Goal: Task Accomplishment & Management: Manage account settings

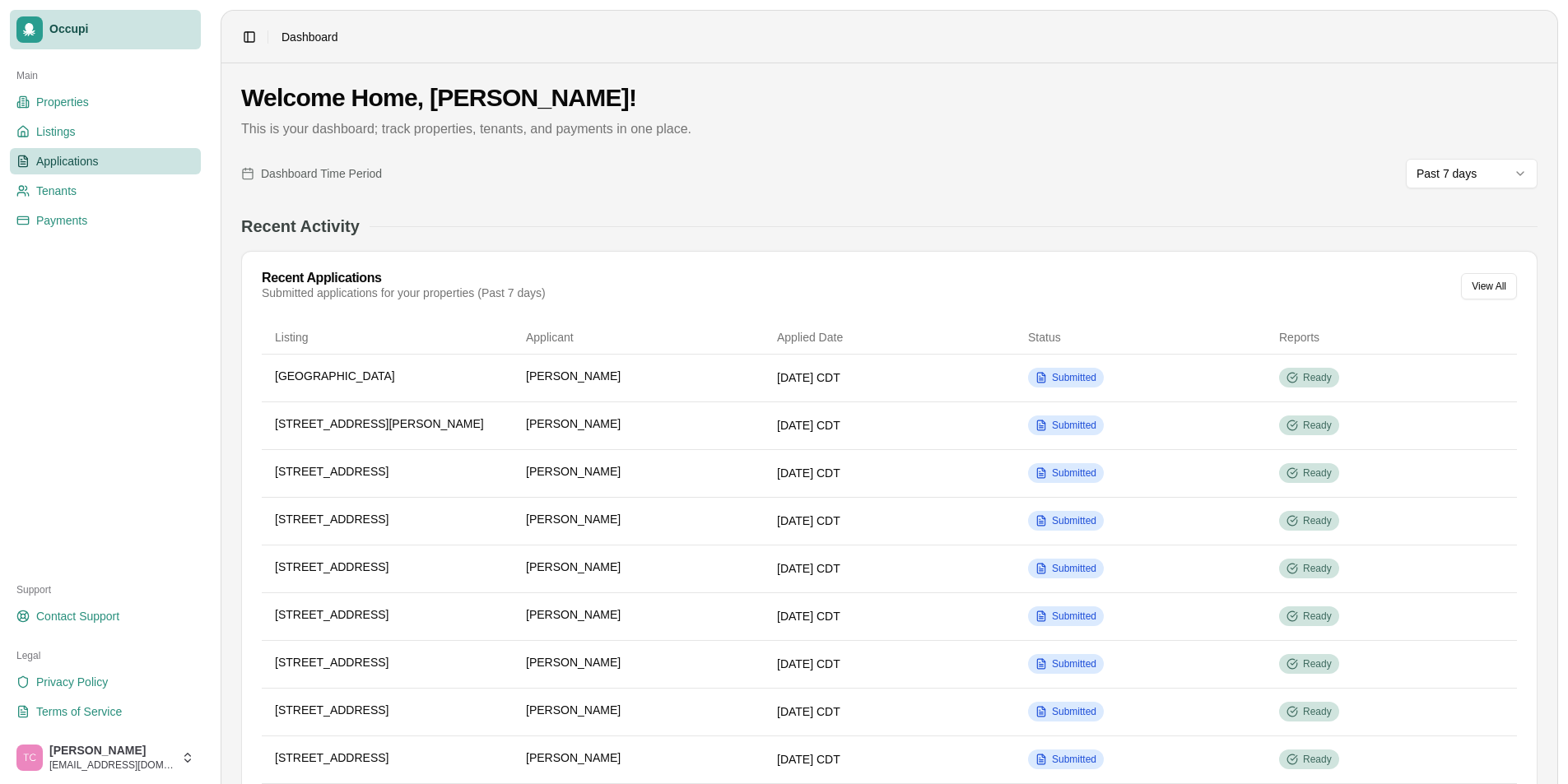
click at [73, 159] on span "Applications" at bounding box center [67, 160] width 62 height 17
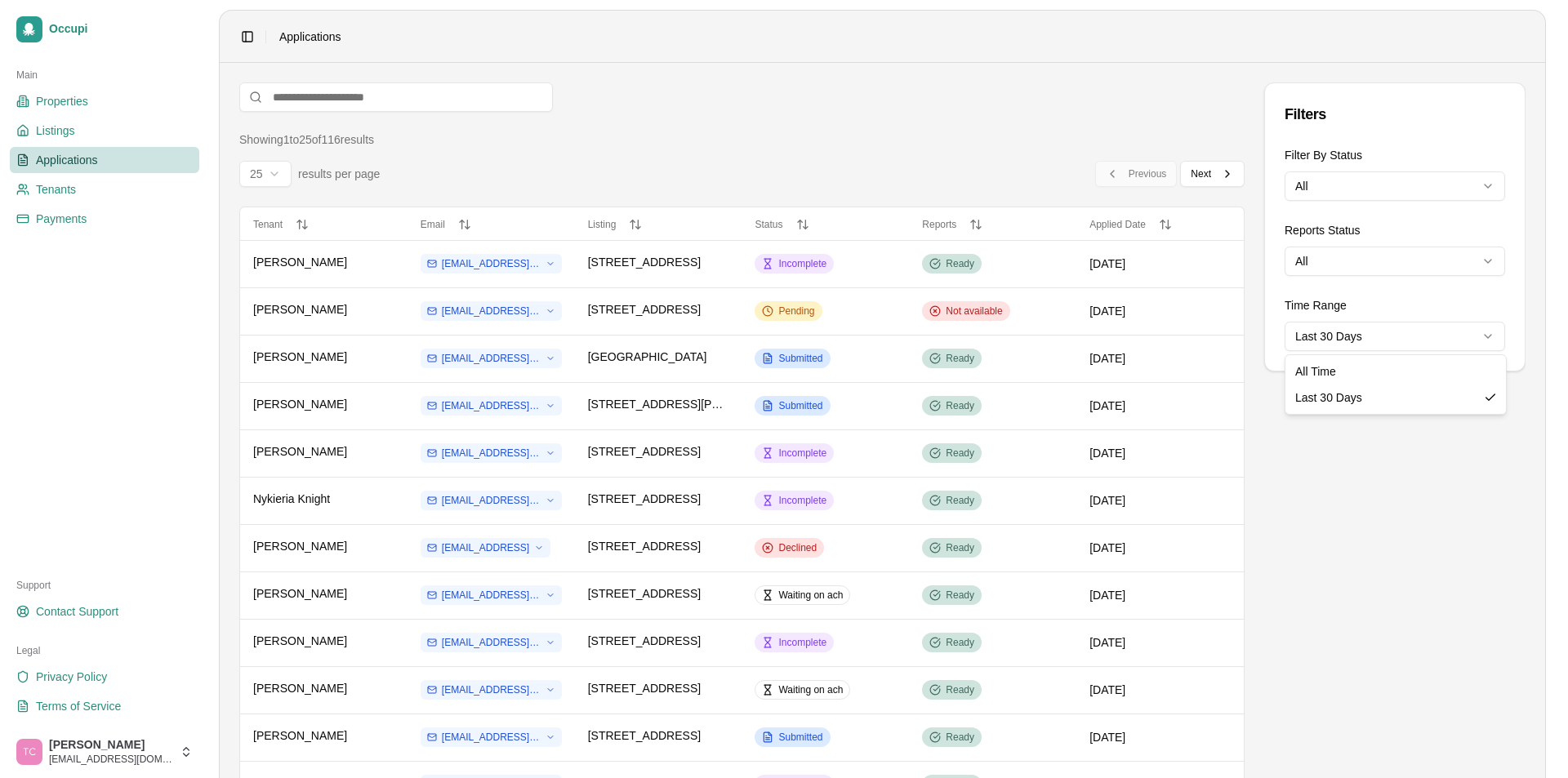
click at [1371, 335] on html "Occupi Main Properties Listings Applications Tenants Payments Support Contact S…" at bounding box center [784, 389] width 1568 height 778
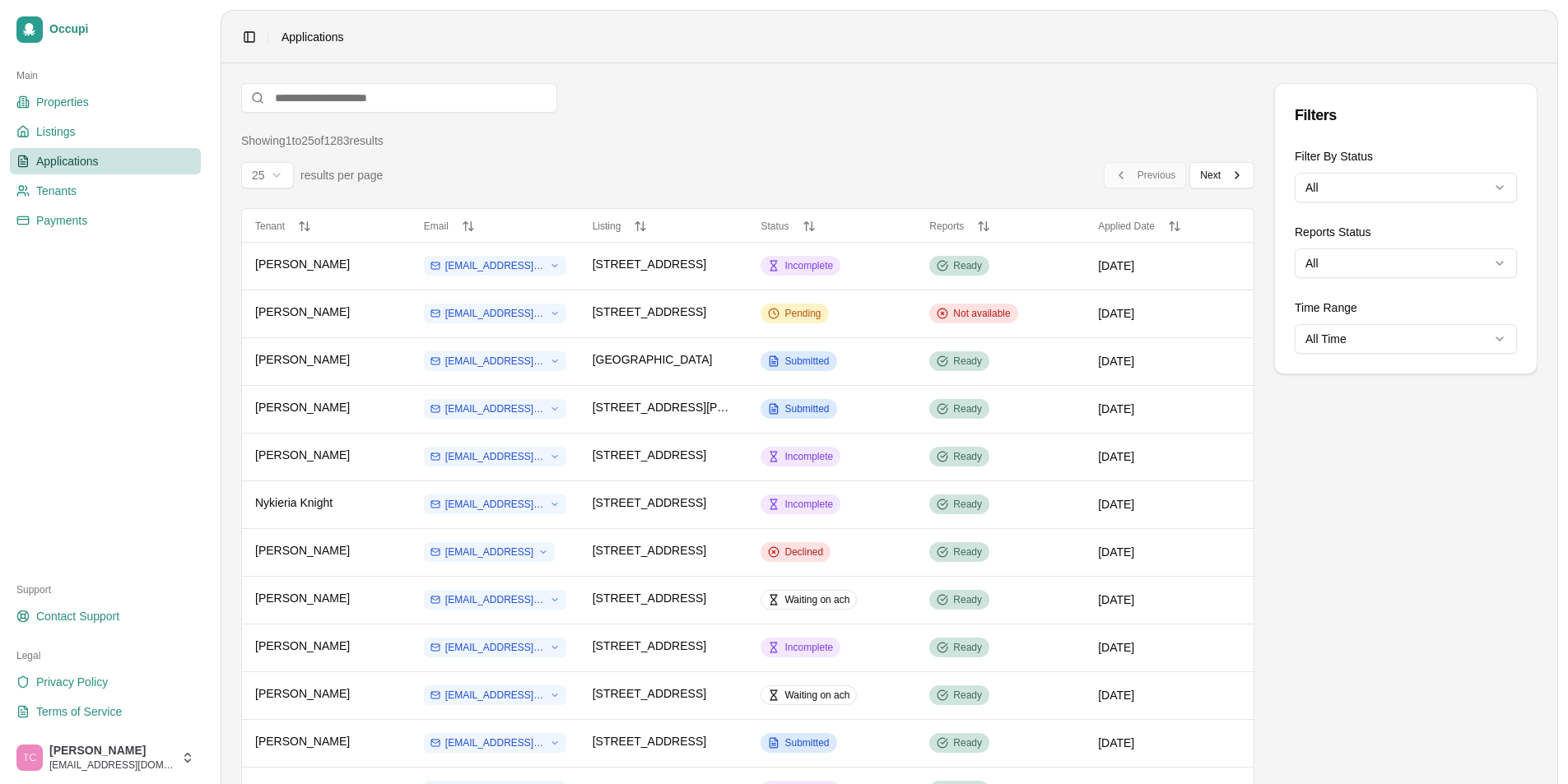
click at [1401, 459] on div "Filters Filter By Status All Reports Status All Time Range All Time" at bounding box center [1406, 759] width 263 height 1352
click at [936, 595] on div "Ready" at bounding box center [959, 600] width 60 height 20
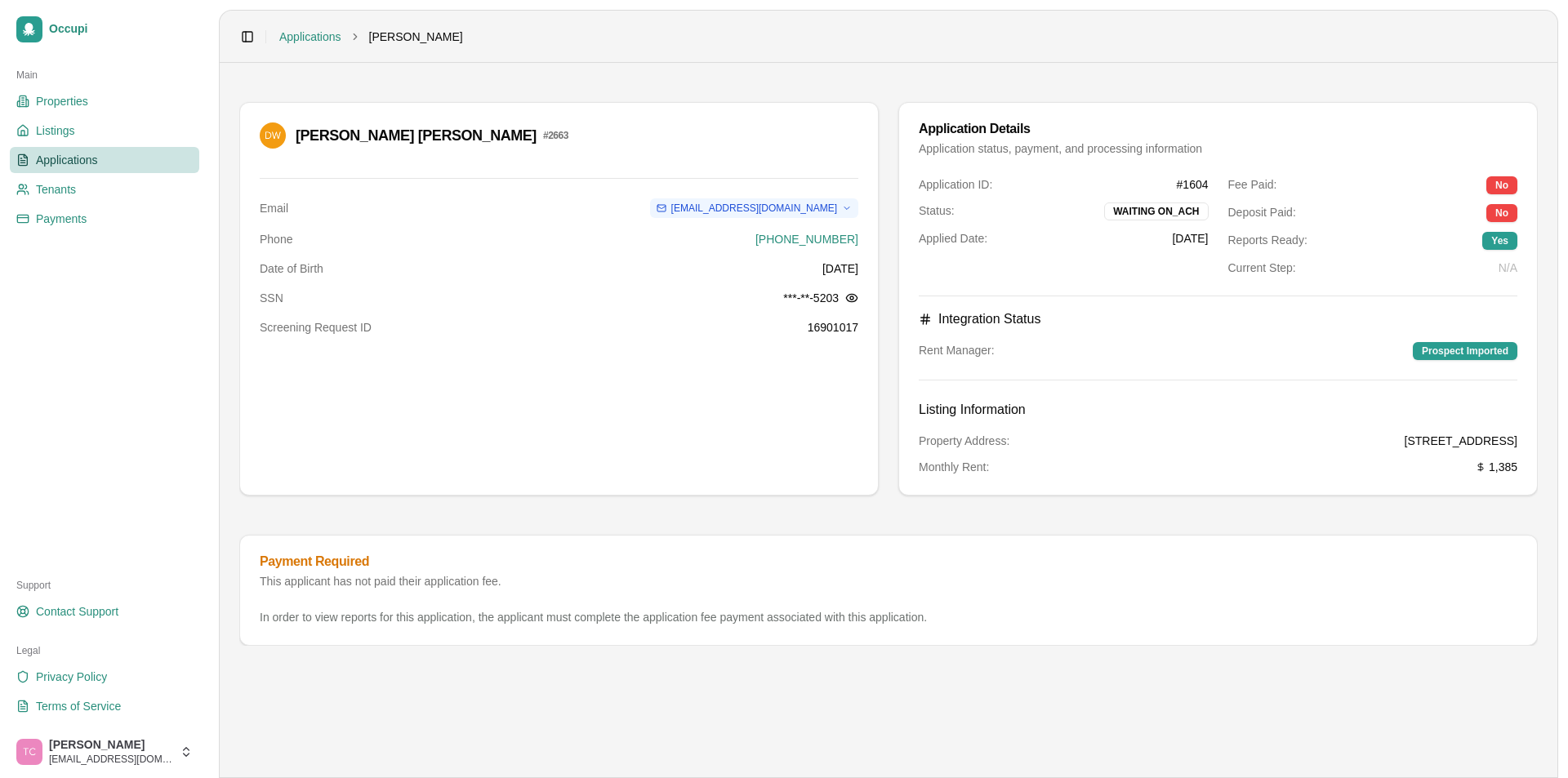
click at [71, 160] on span "Applications" at bounding box center [66, 159] width 62 height 17
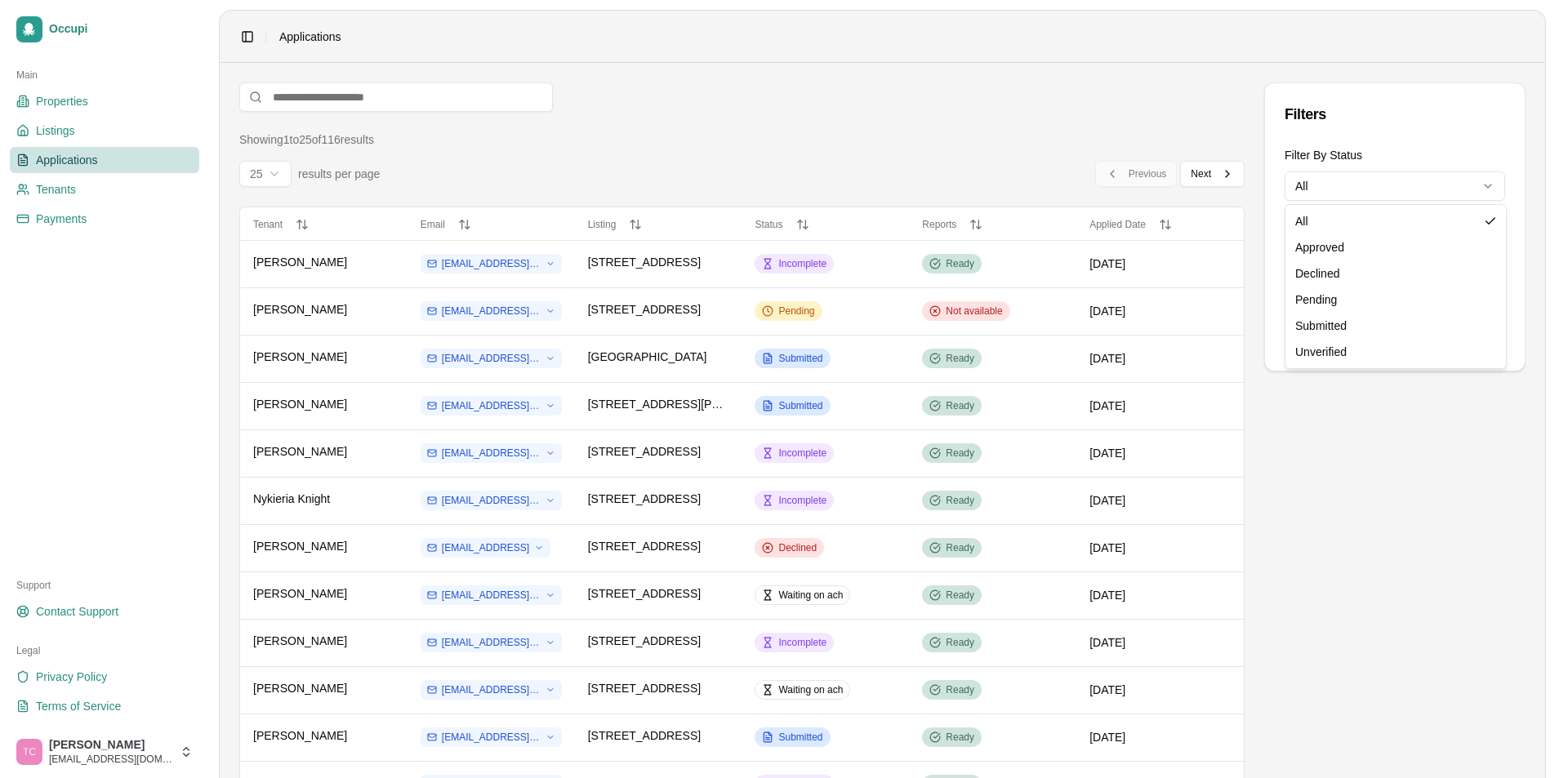
click at [1339, 186] on html "Occupi Main Properties Listings Applications Tenants Payments Support Contact S…" at bounding box center [784, 389] width 1568 height 778
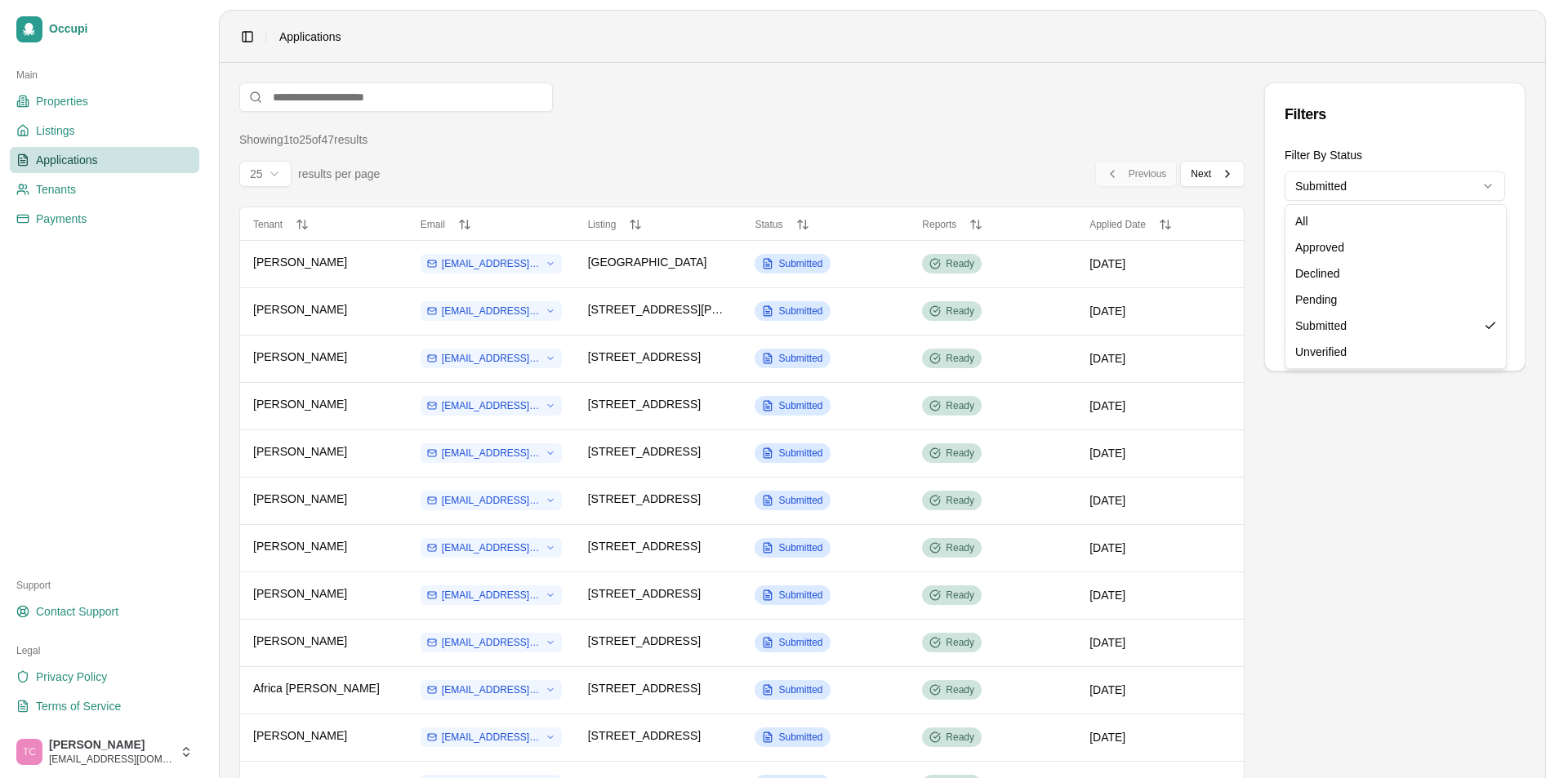
click at [1418, 192] on html "Occupi Main Properties Listings Applications Tenants Payments Support Contact S…" at bounding box center [784, 389] width 1568 height 778
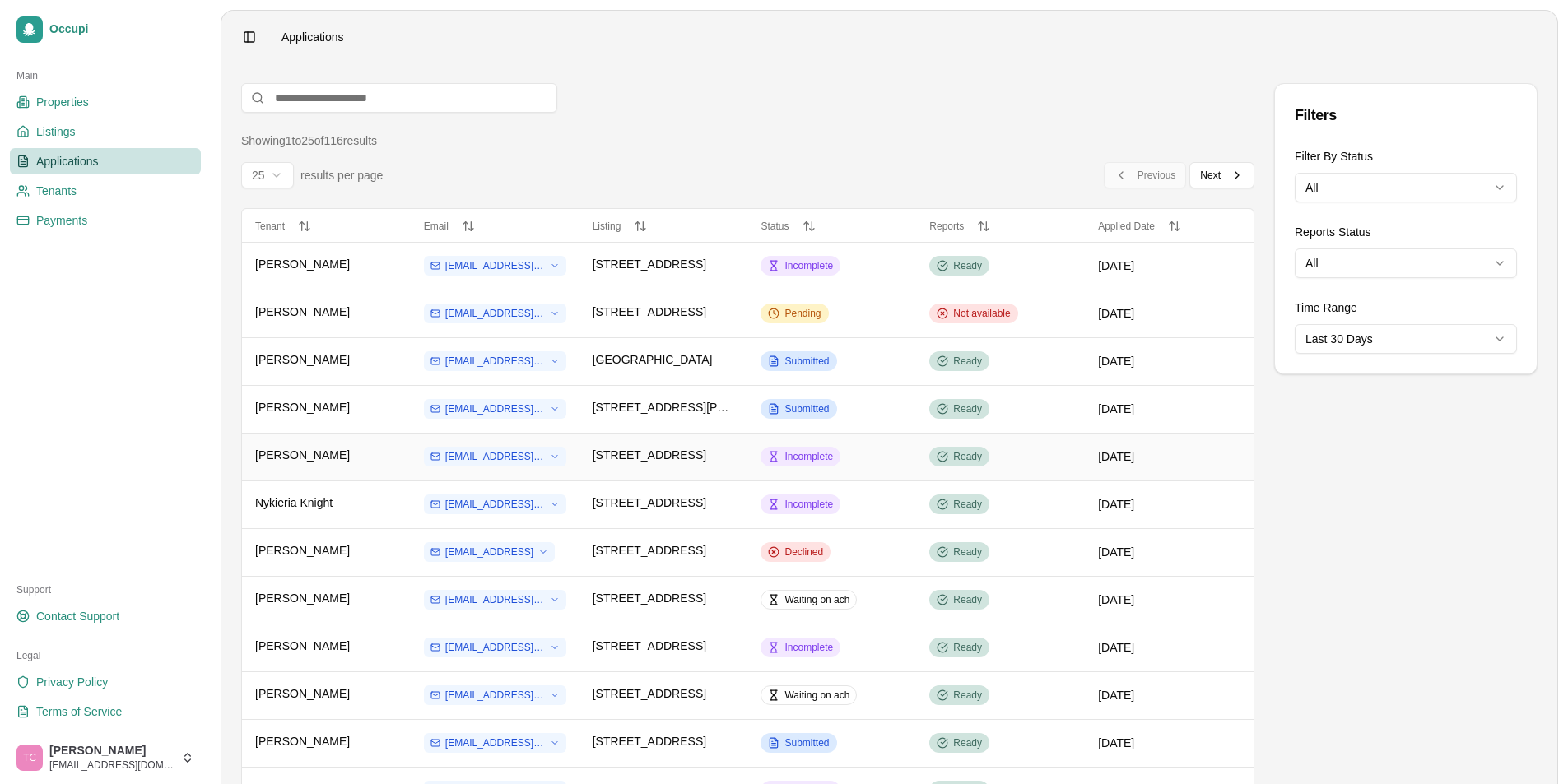
click at [1223, 463] on div "9/30/2025" at bounding box center [1169, 456] width 142 height 17
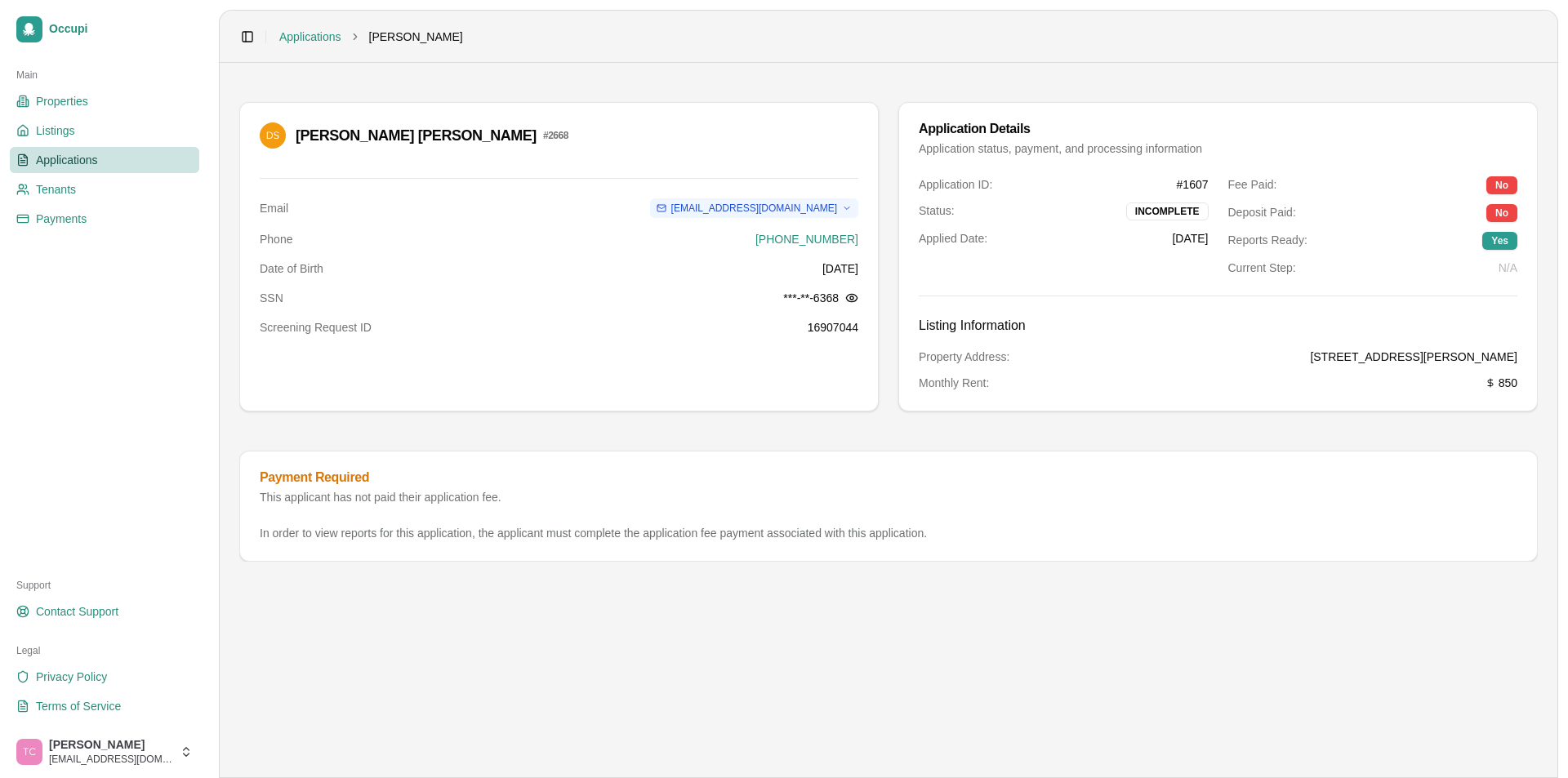
click at [76, 160] on span "Applications" at bounding box center [66, 159] width 62 height 17
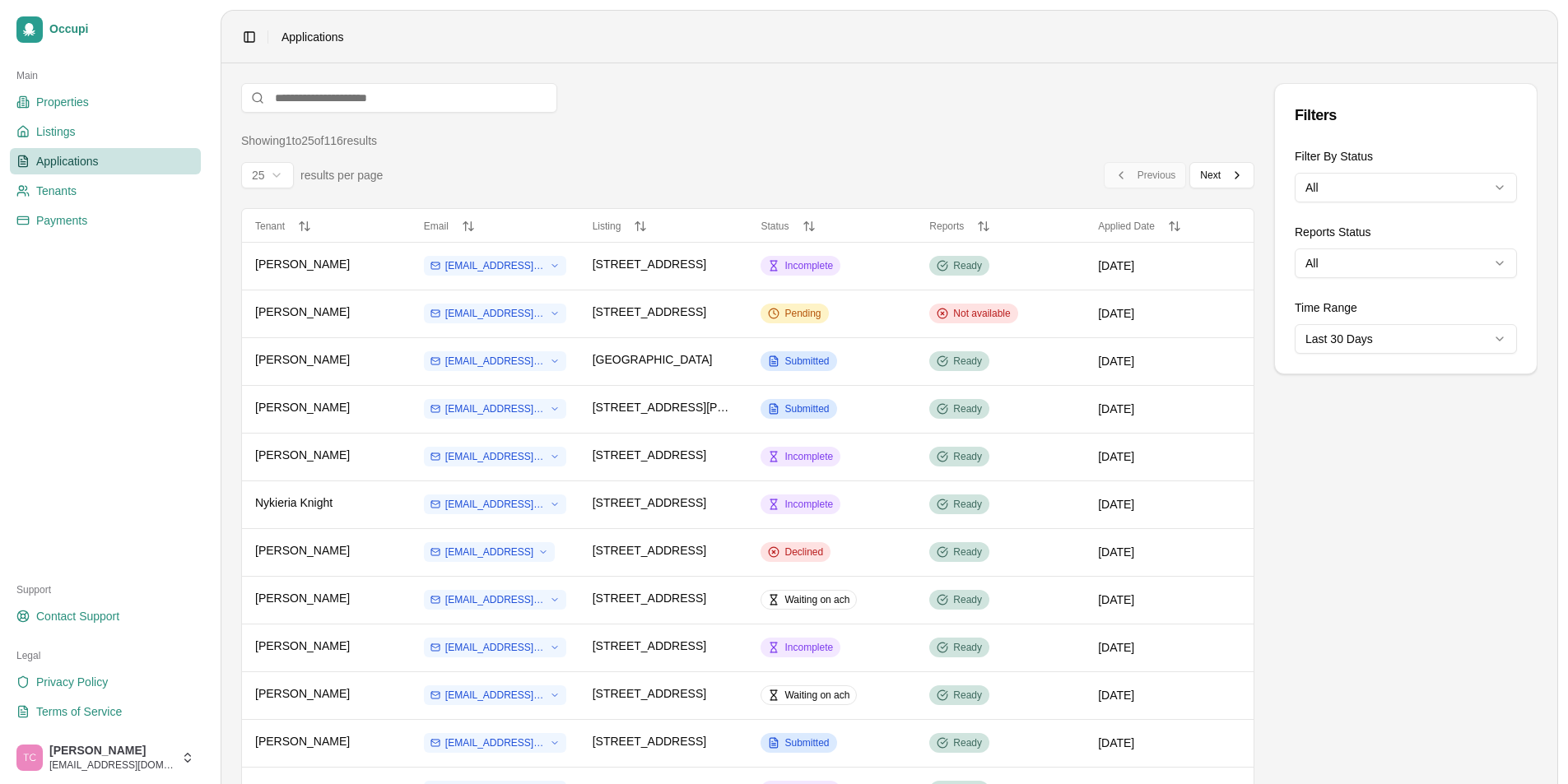
click at [1345, 470] on div "Filters Filter By Status All Reports Status All Time Range Last 30 Days" at bounding box center [1406, 759] width 263 height 1352
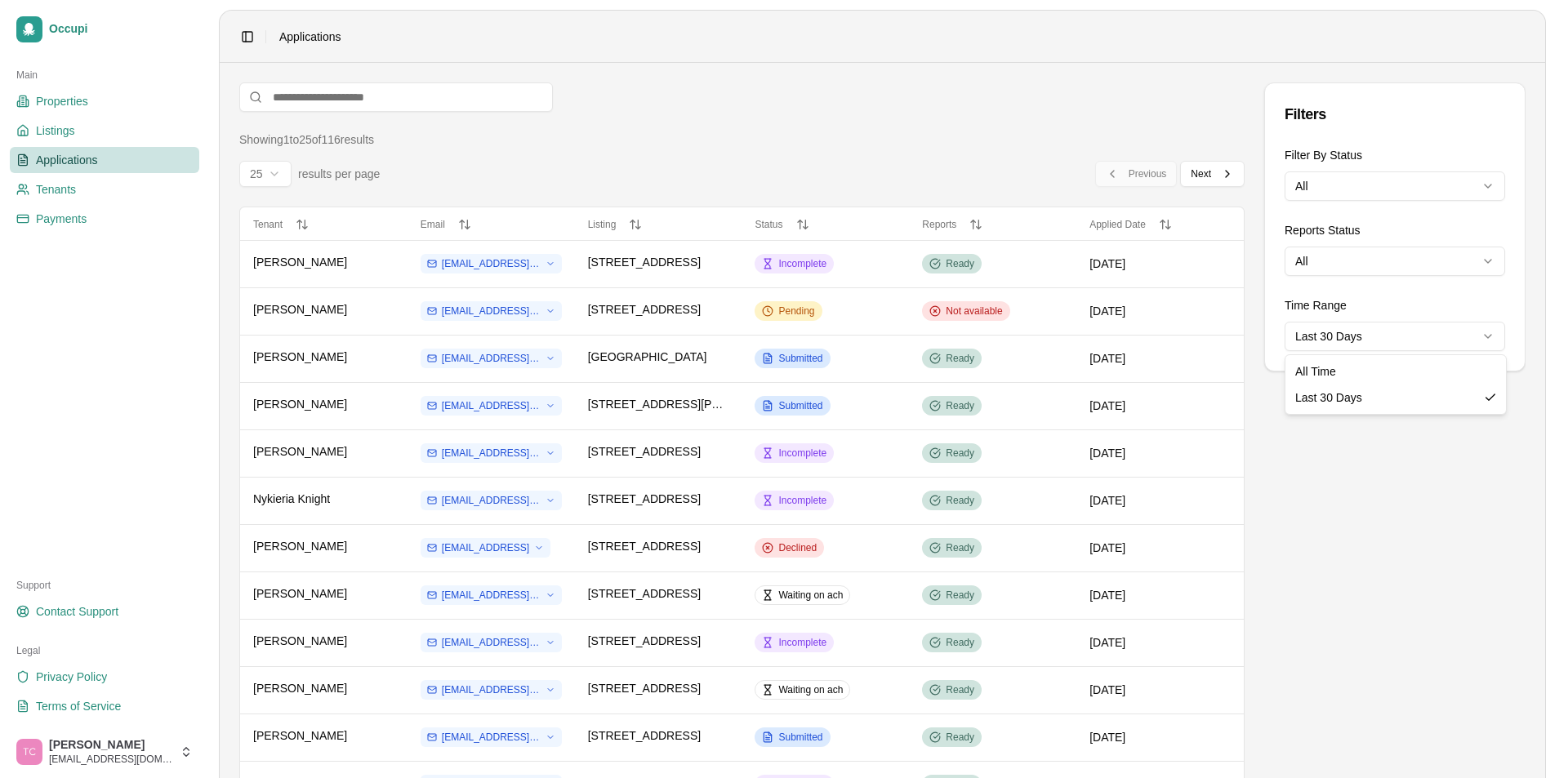
click at [1369, 334] on html "Occupi Main Properties Listings Applications Tenants Payments Support Contact S…" at bounding box center [784, 389] width 1568 height 778
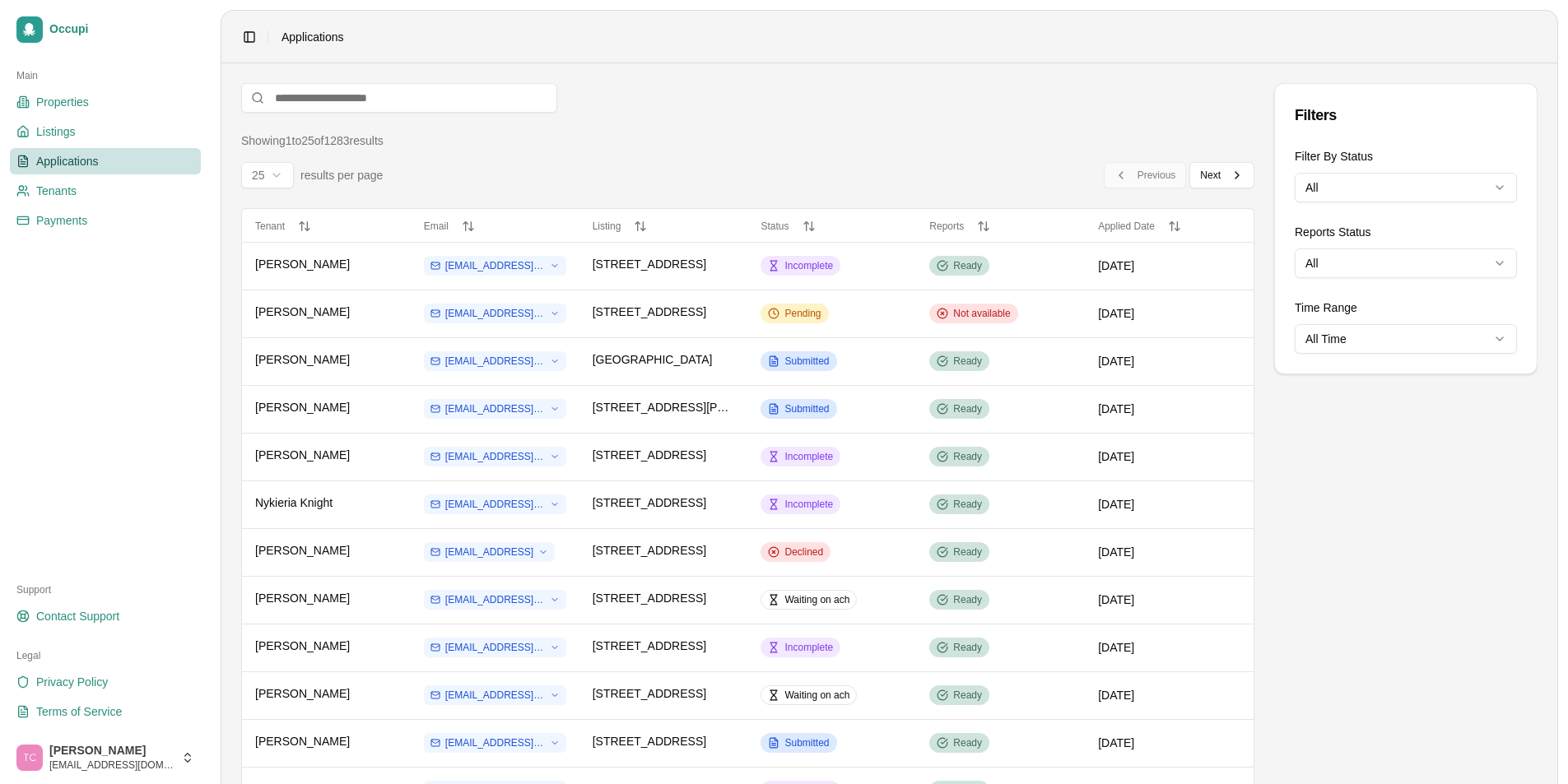
click at [1344, 529] on div "Filters Filter By Status All Reports Status All Time Range All Time" at bounding box center [1406, 759] width 263 height 1352
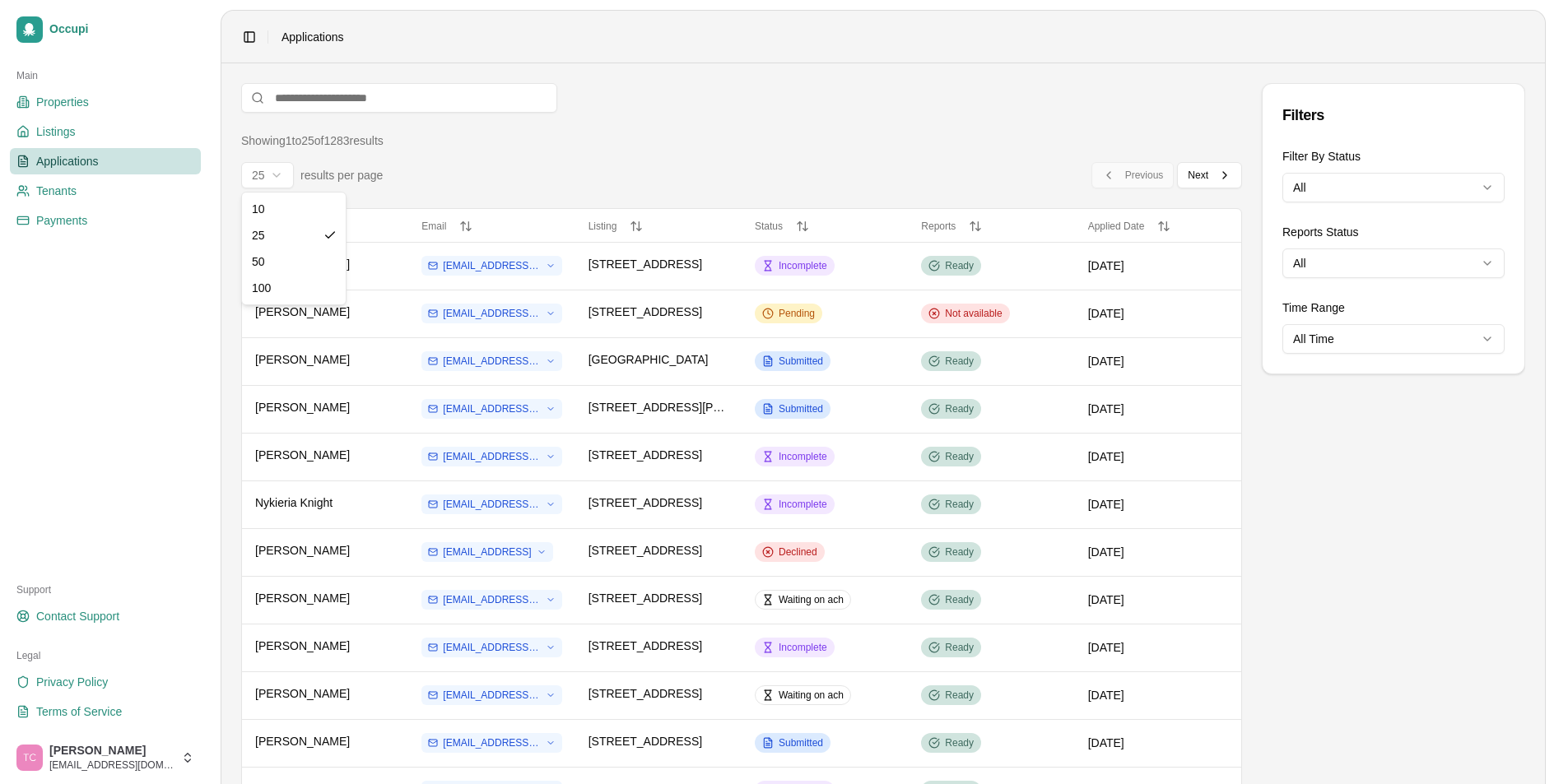
click at [283, 174] on html "Occupi Main Properties Listings Applications Tenants Payments Support Contact S…" at bounding box center [784, 392] width 1568 height 784
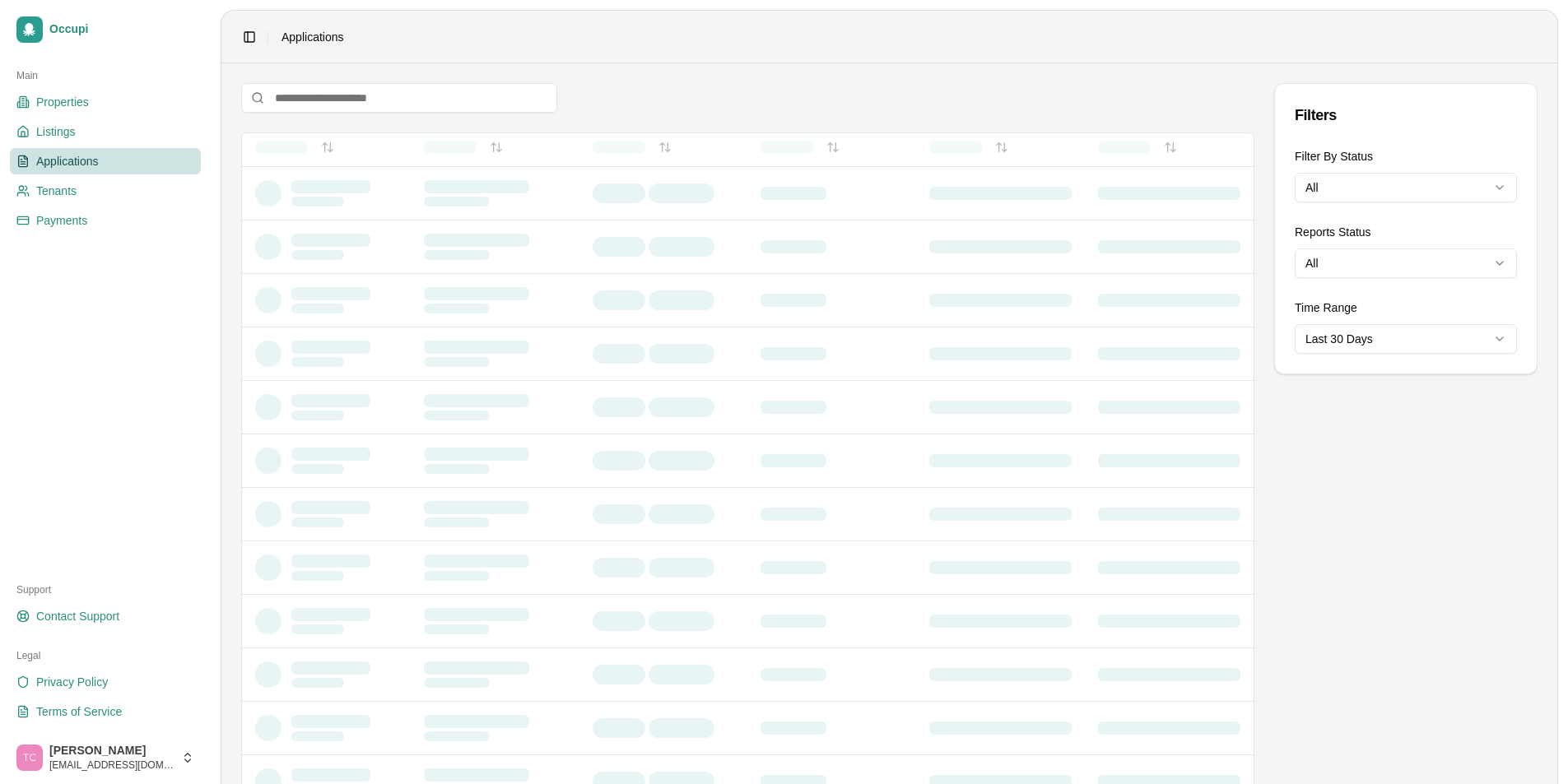
click at [1347, 346] on html "Occupi Main Properties Listings Applications Tenants Payments Support Contact S…" at bounding box center [784, 392] width 1568 height 784
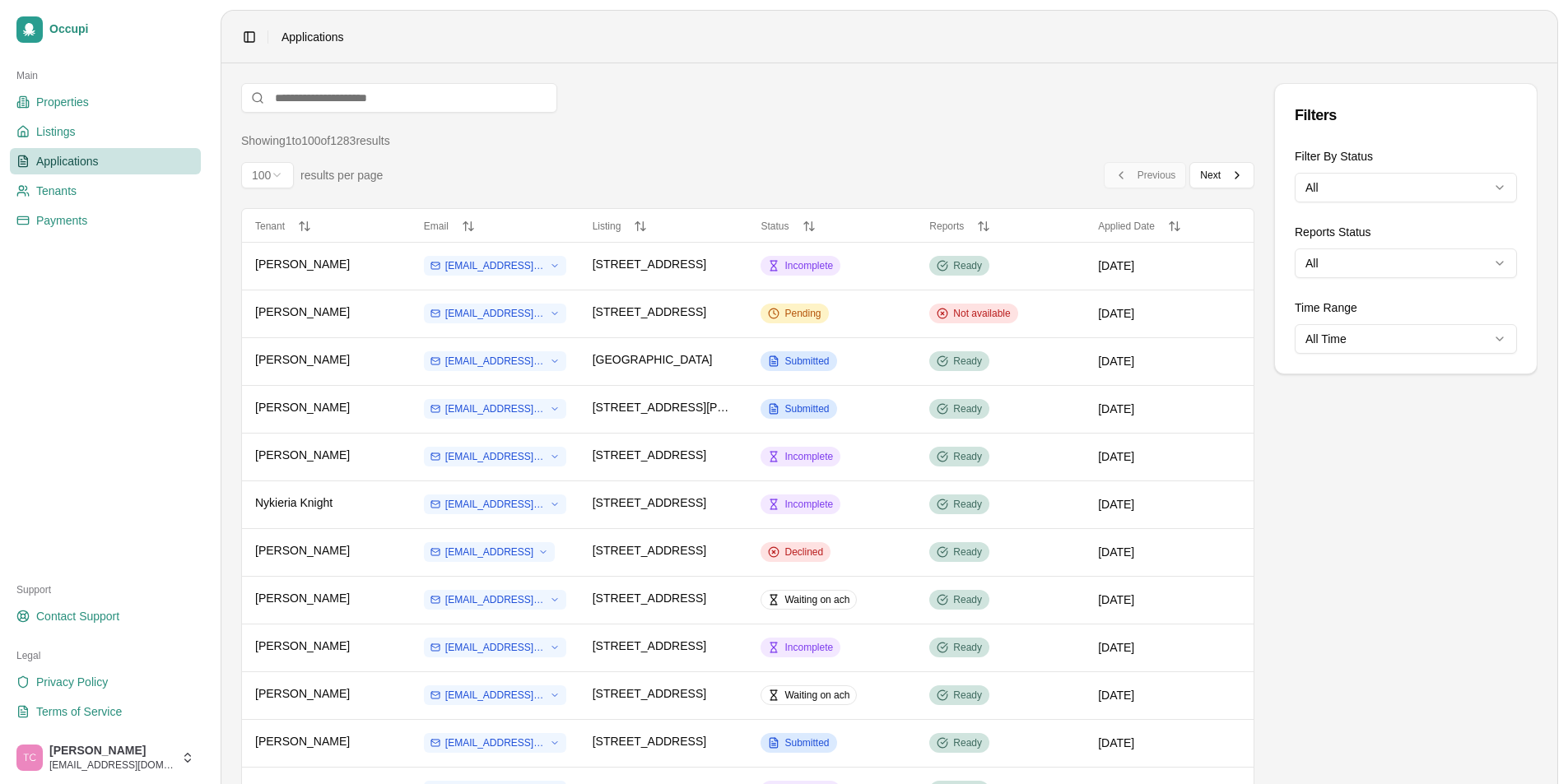
click at [1391, 186] on html "Occupi Main Properties Listings Applications Tenants Payments Support Contact S…" at bounding box center [784, 392] width 1568 height 784
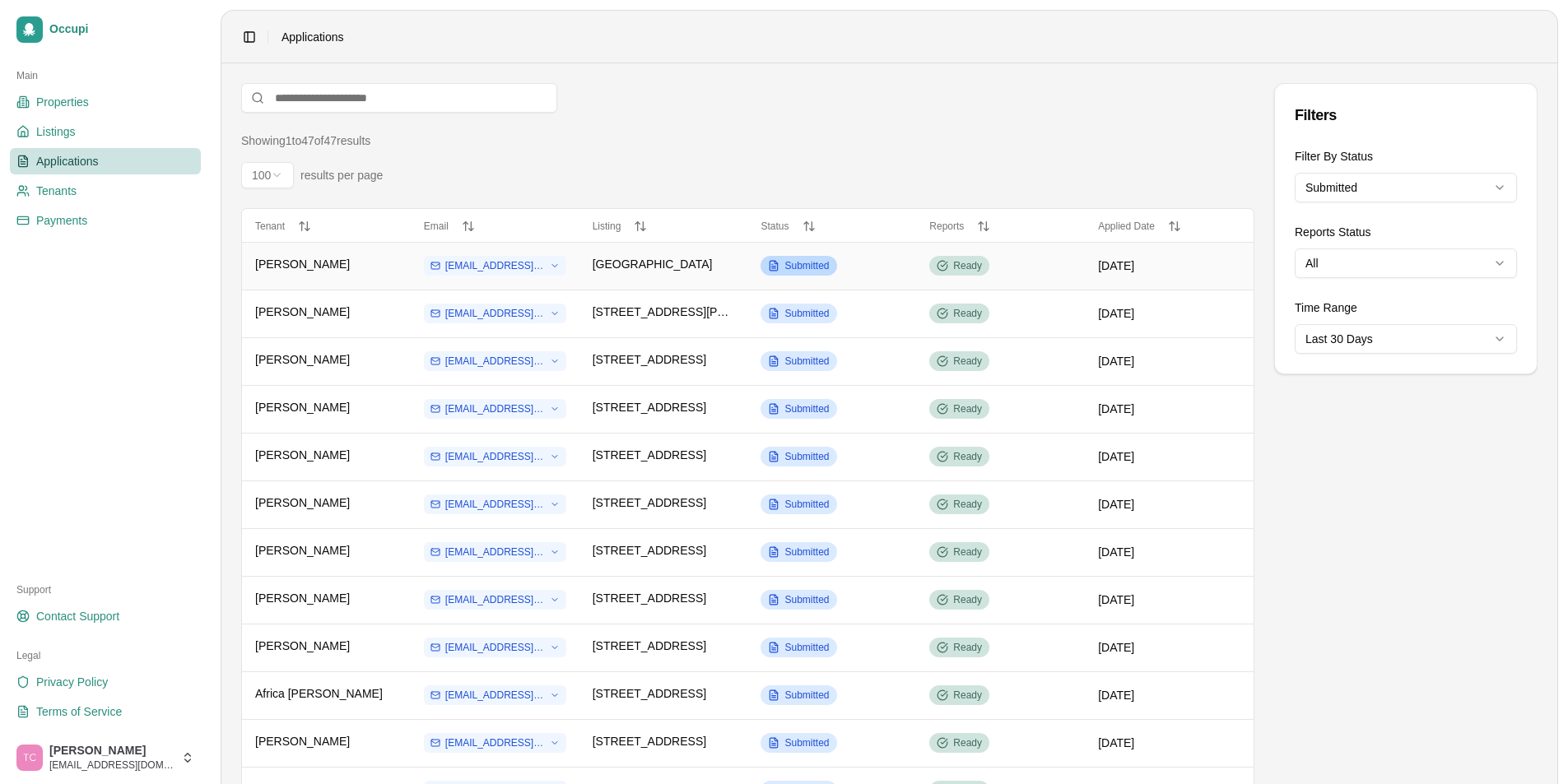
click at [804, 269] on span "Submitted" at bounding box center [806, 266] width 45 height 13
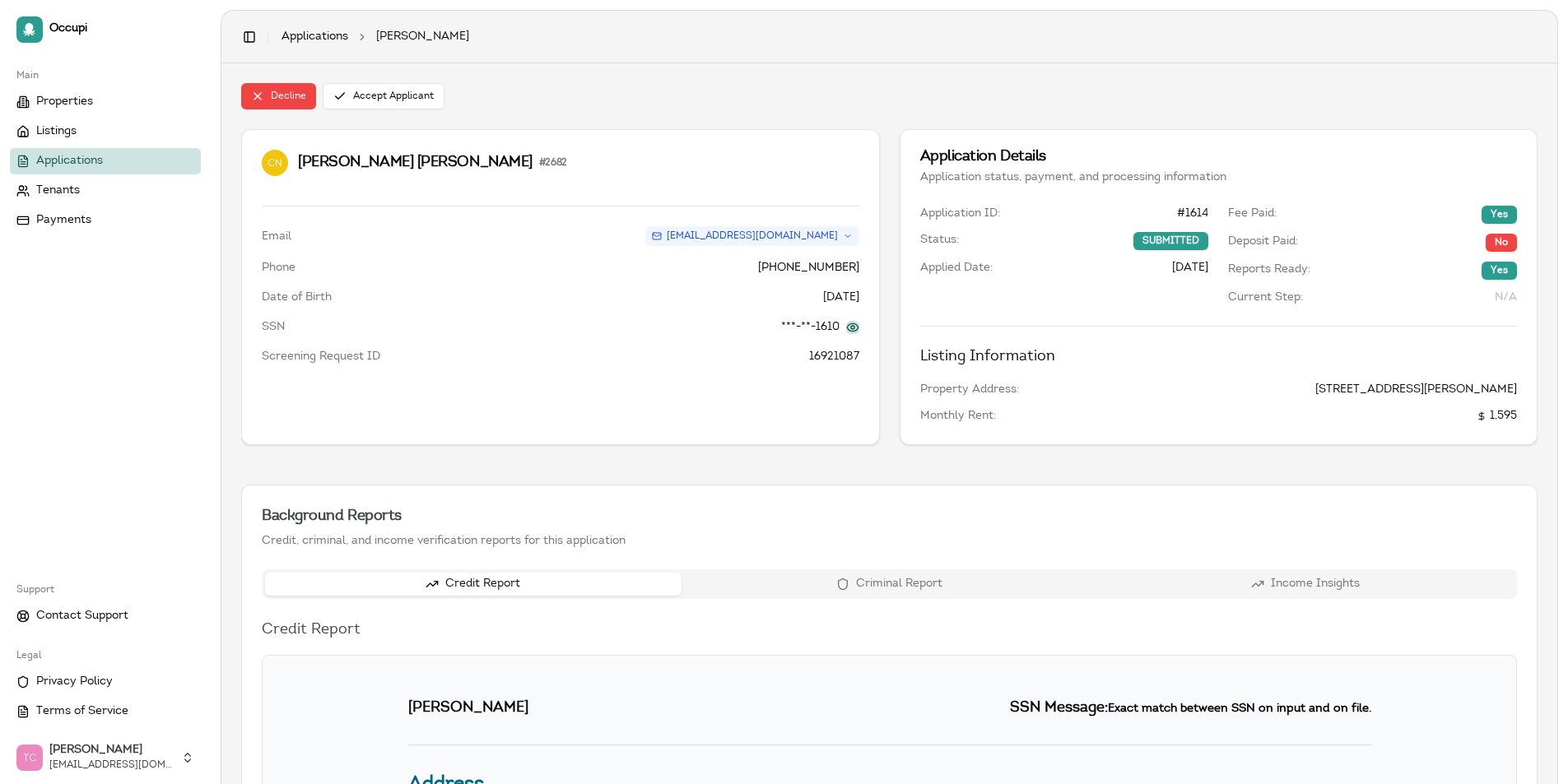
click at [853, 326] on button at bounding box center [852, 327] width 13 height 13
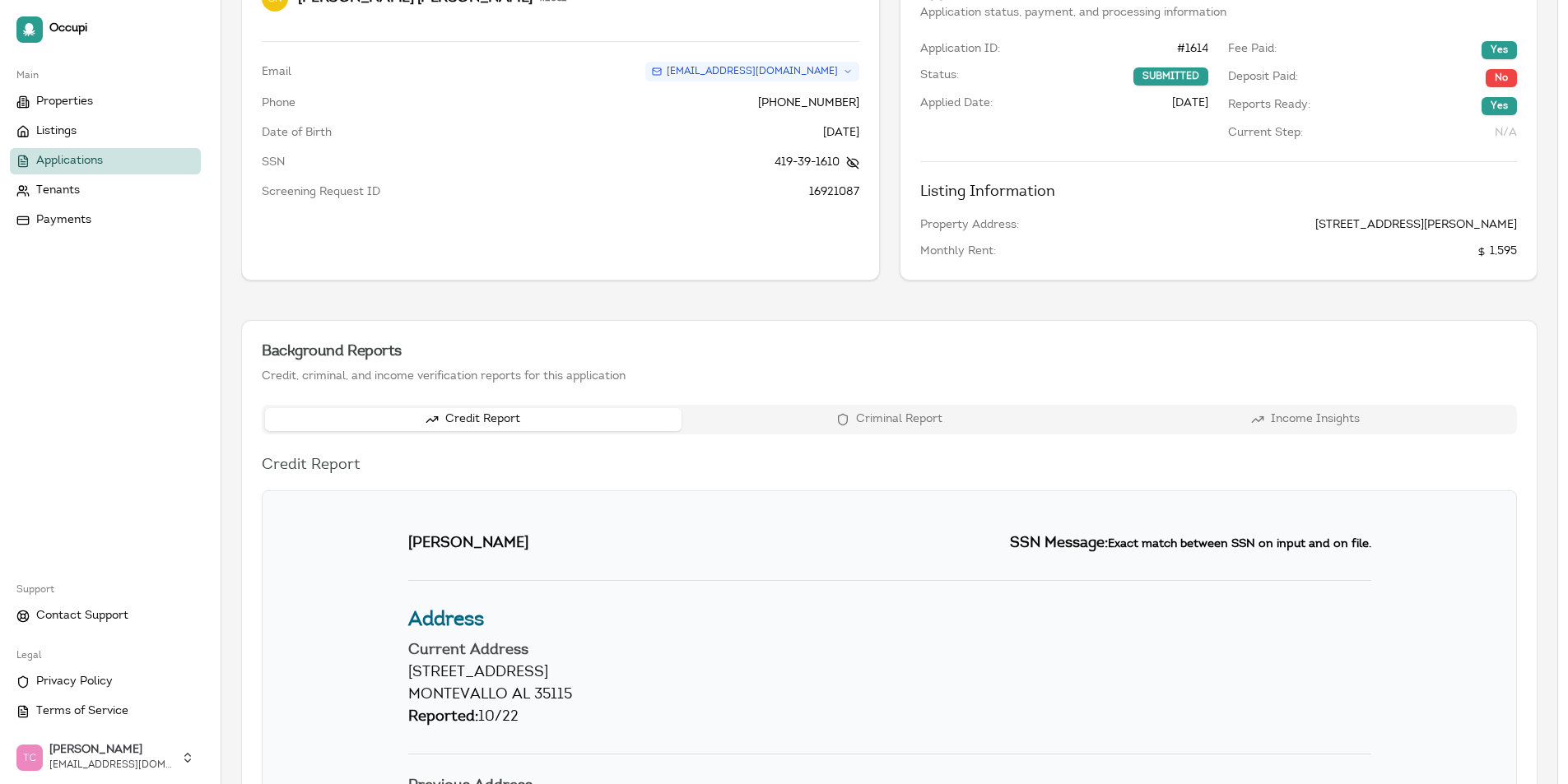
click at [501, 424] on button "Credit Report" at bounding box center [473, 419] width 417 height 23
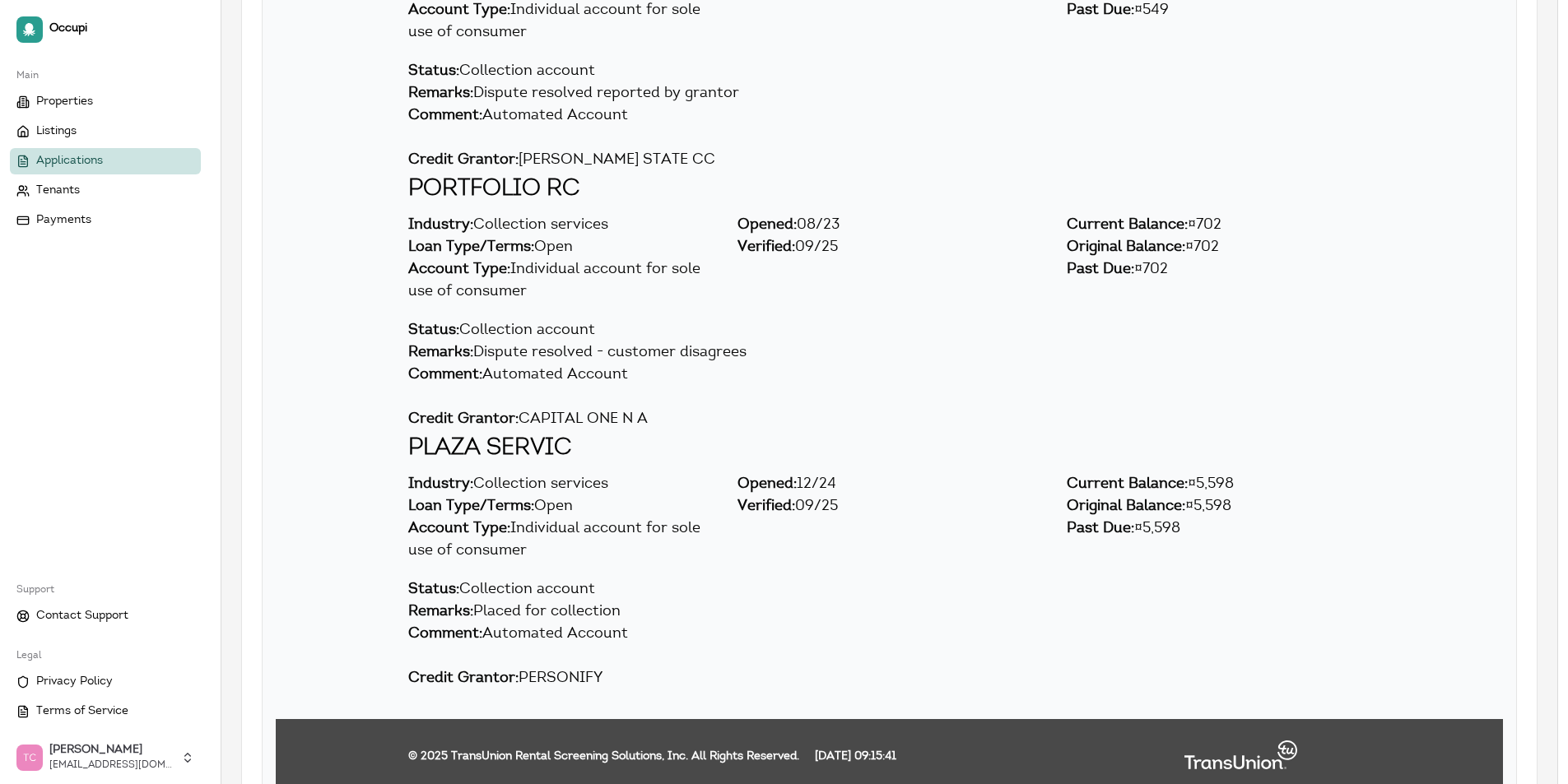
scroll to position [8638, 0]
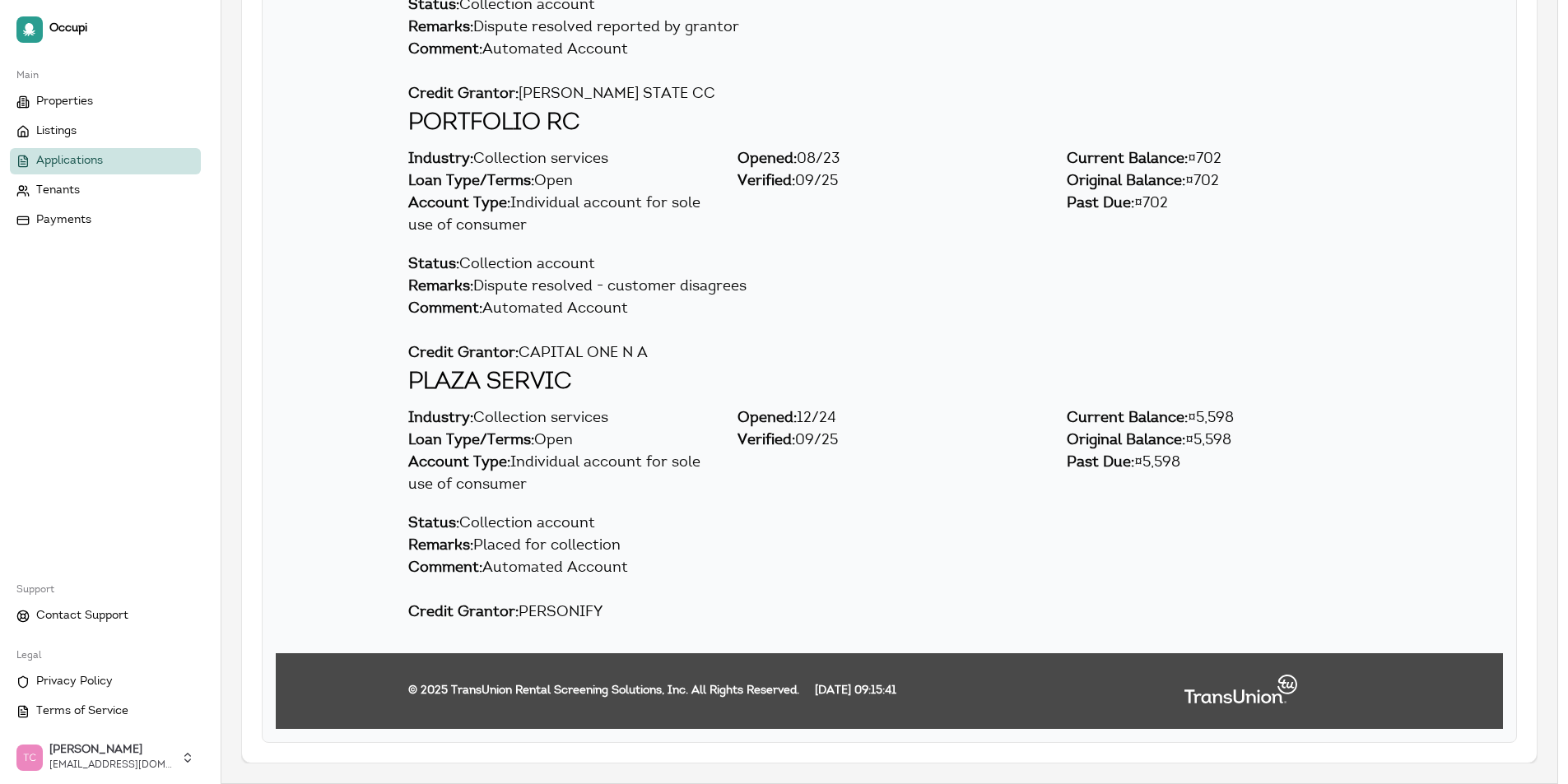
drag, startPoint x: 523, startPoint y: 610, endPoint x: 620, endPoint y: 611, distance: 97.0
click at [620, 611] on div "Credit Grantor: PERSONIFY" at bounding box center [890, 613] width 963 height 22
copy div "PERSONIFY"
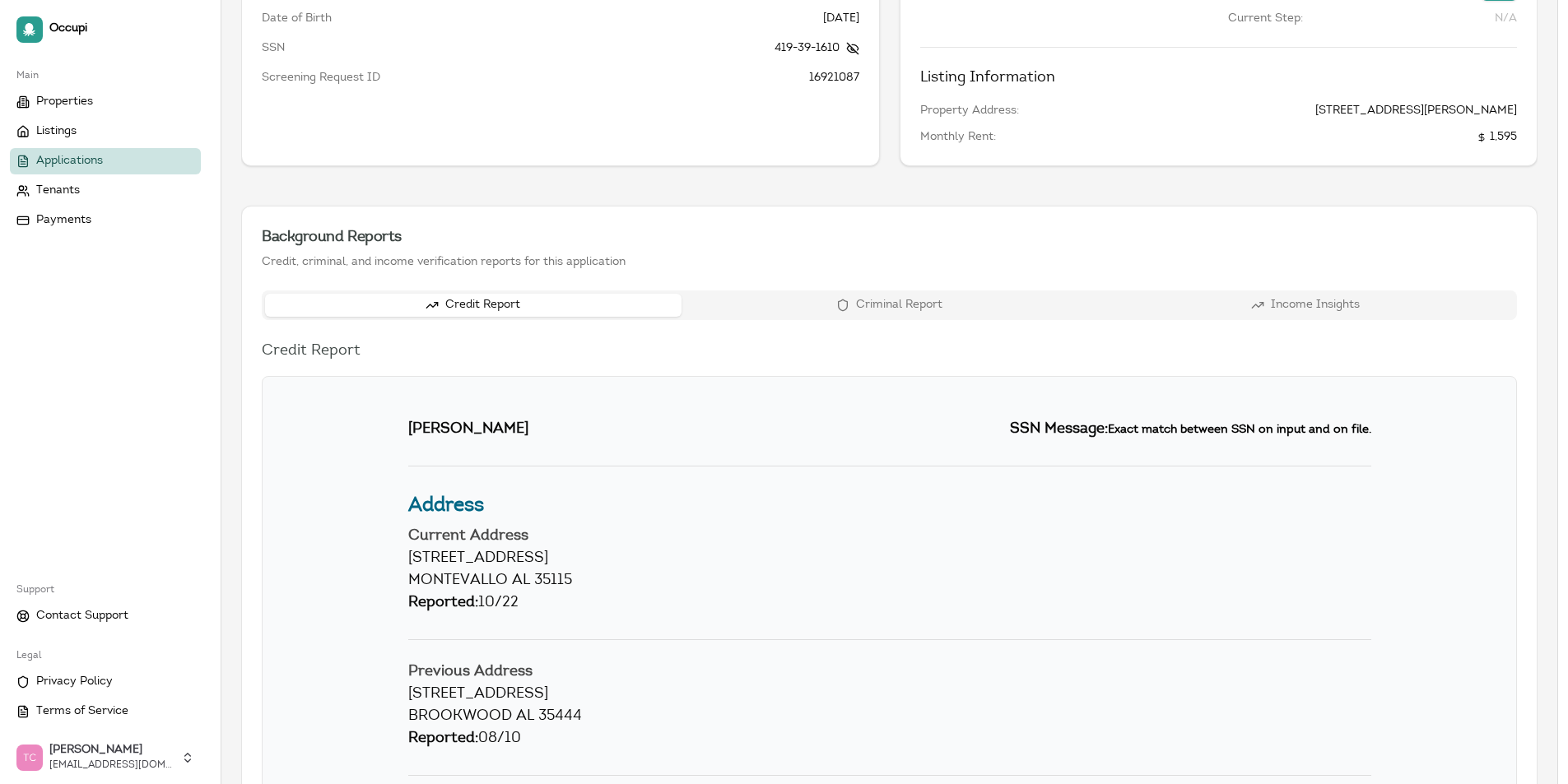
scroll to position [246, 0]
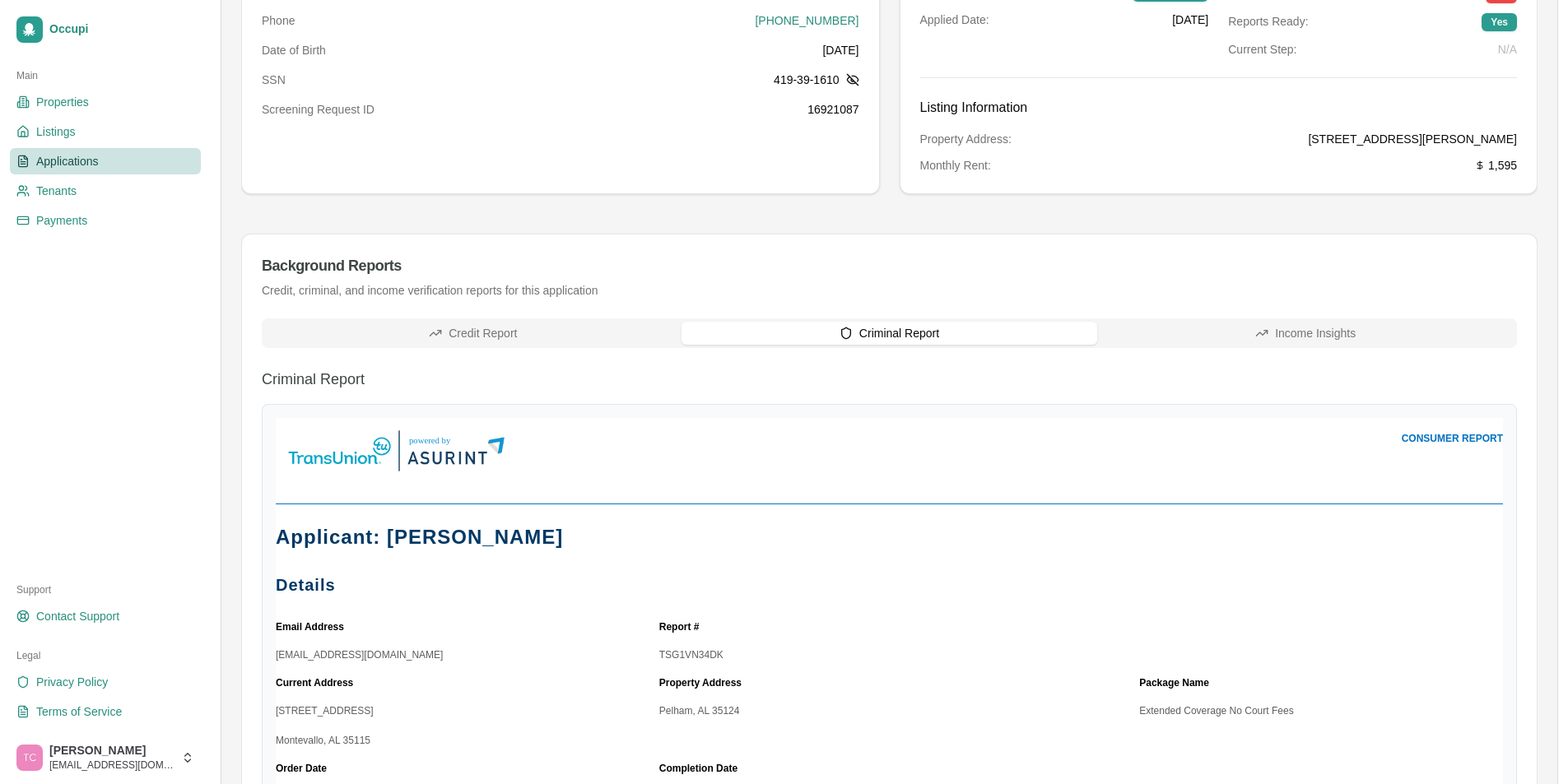
click at [904, 347] on div "Credit Report Criminal Report Income Insights" at bounding box center [889, 333] width 1256 height 30
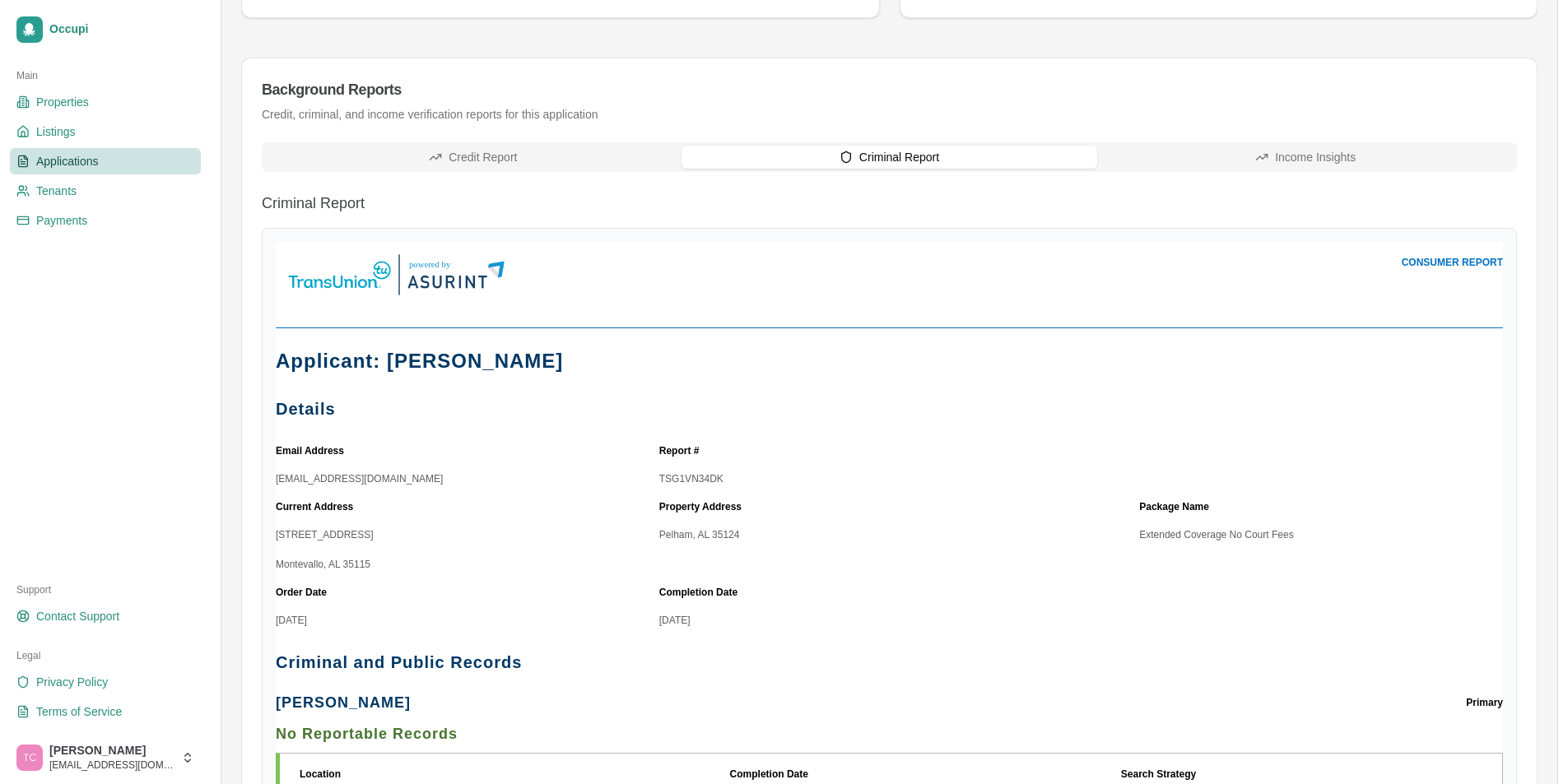
scroll to position [422, 0]
click at [1047, 598] on th "Completion Date" at bounding box center [889, 593] width 480 height 28
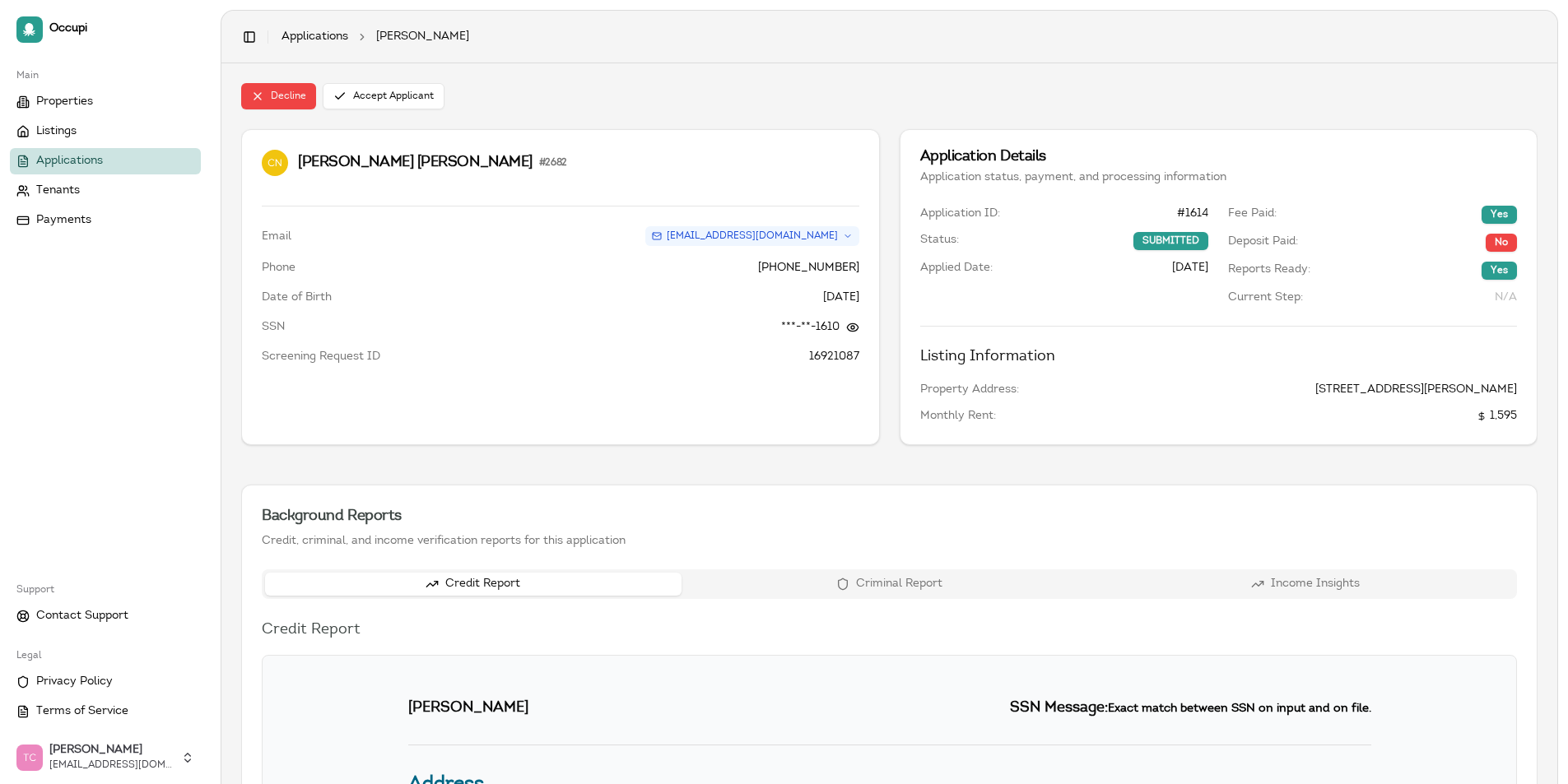
click at [73, 154] on span "Applications" at bounding box center [69, 160] width 67 height 17
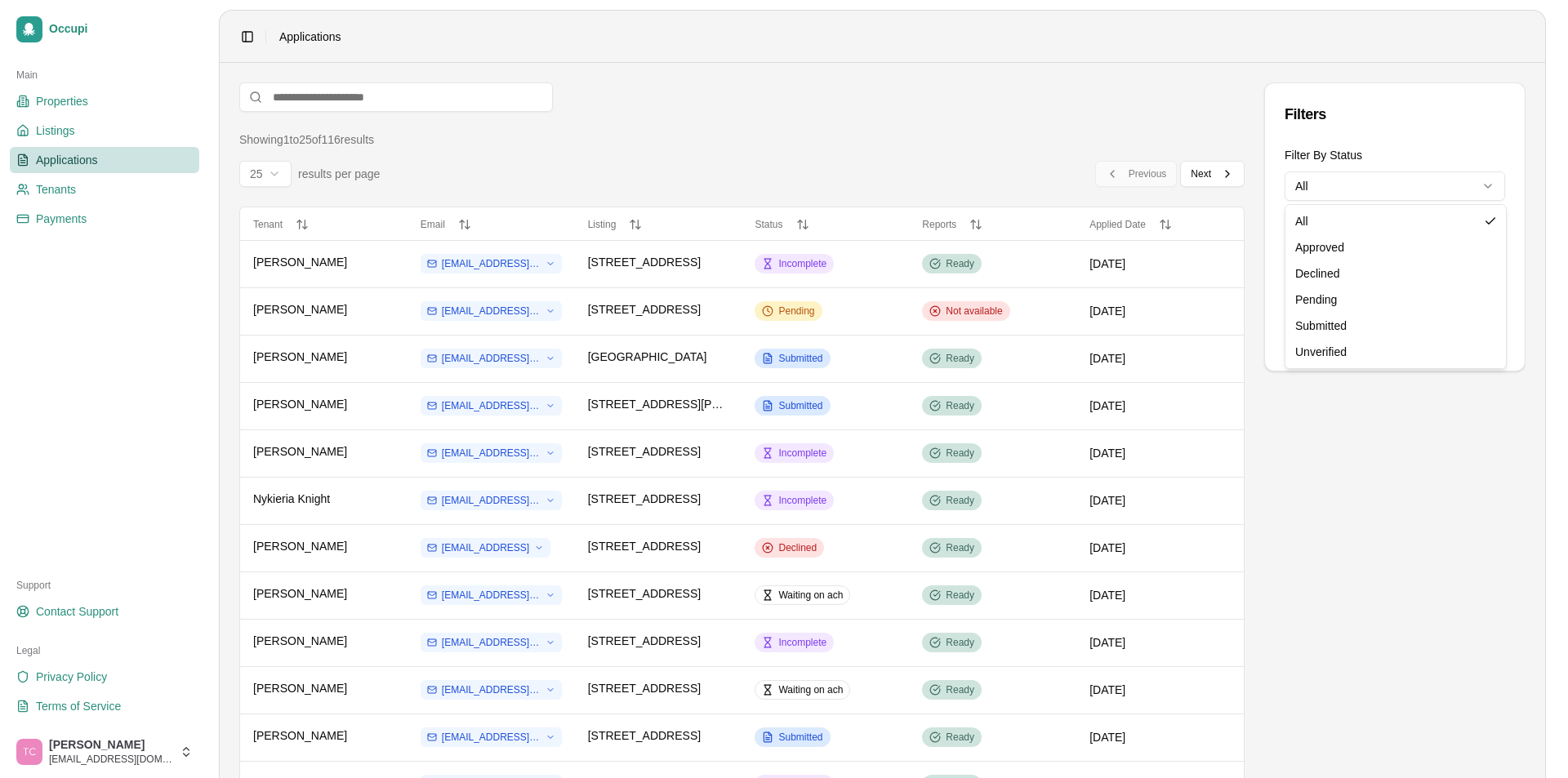
click at [1367, 183] on html "Occupi Main Properties Listings Applications Tenants Payments Support Contact S…" at bounding box center [784, 389] width 1568 height 778
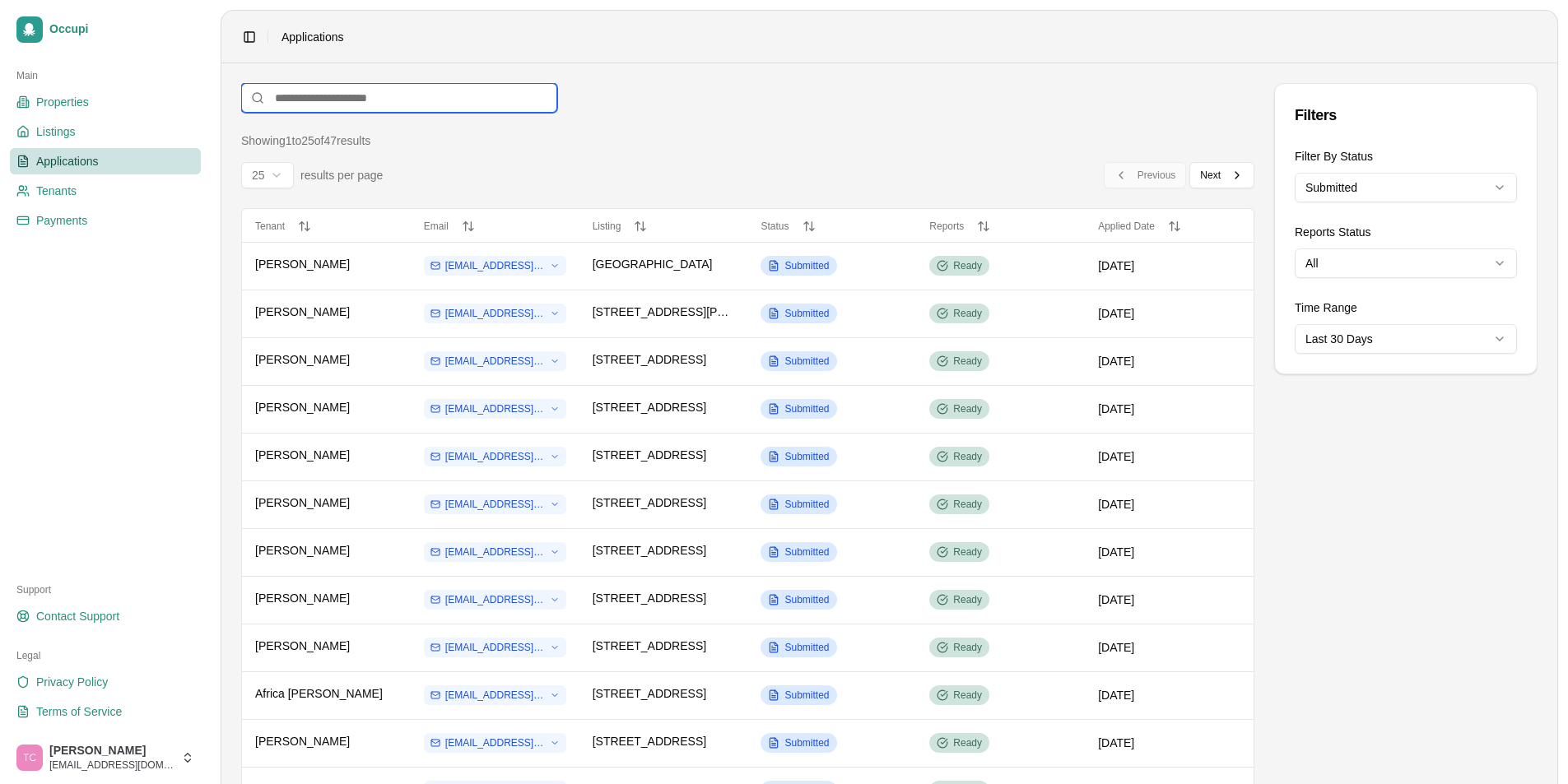
click at [303, 98] on input at bounding box center [399, 98] width 316 height 30
type input "*"
click at [283, 94] on input "*" at bounding box center [399, 98] width 316 height 30
type input "**"
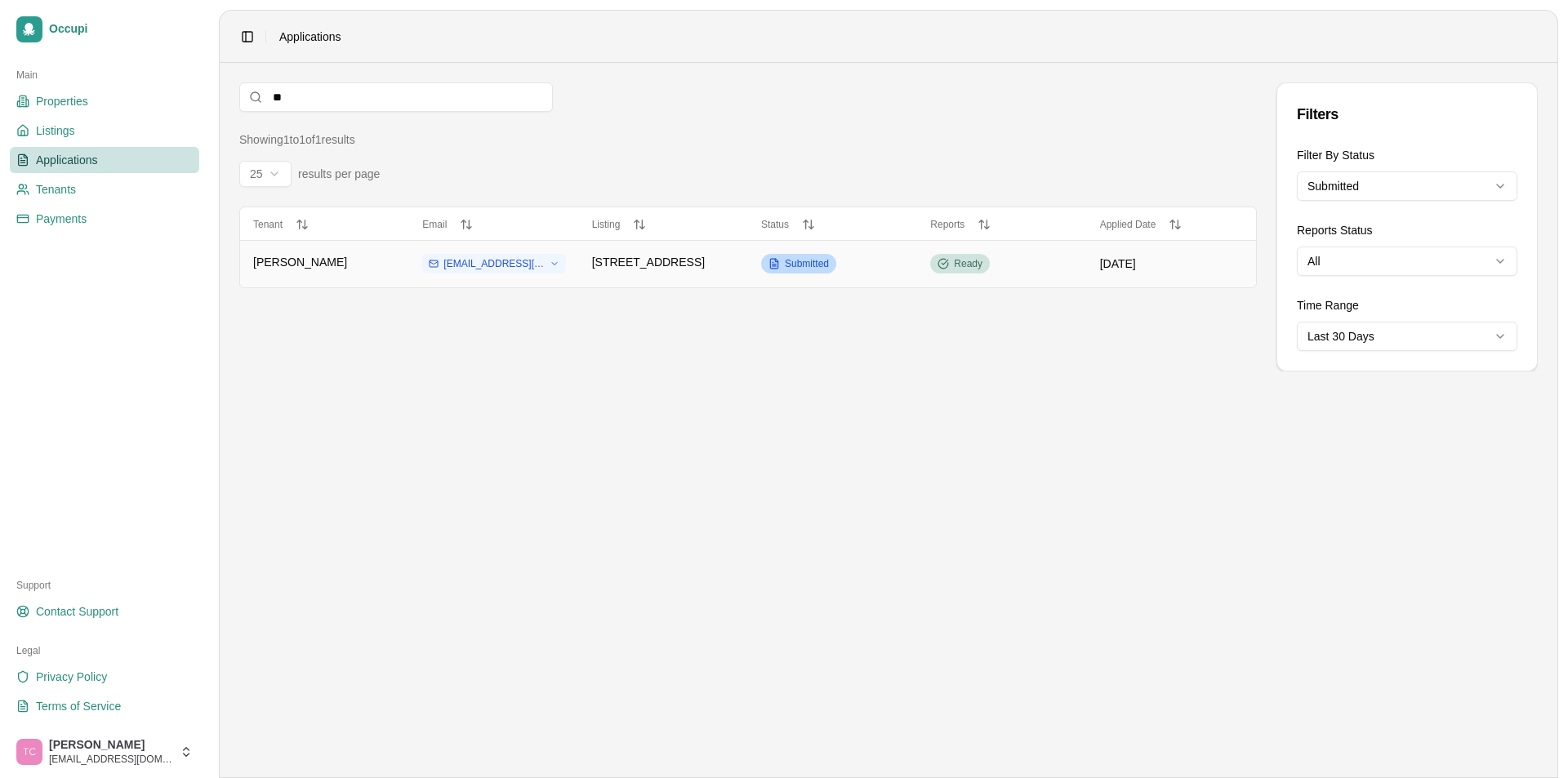
click at [816, 269] on span "Submitted" at bounding box center [807, 264] width 44 height 13
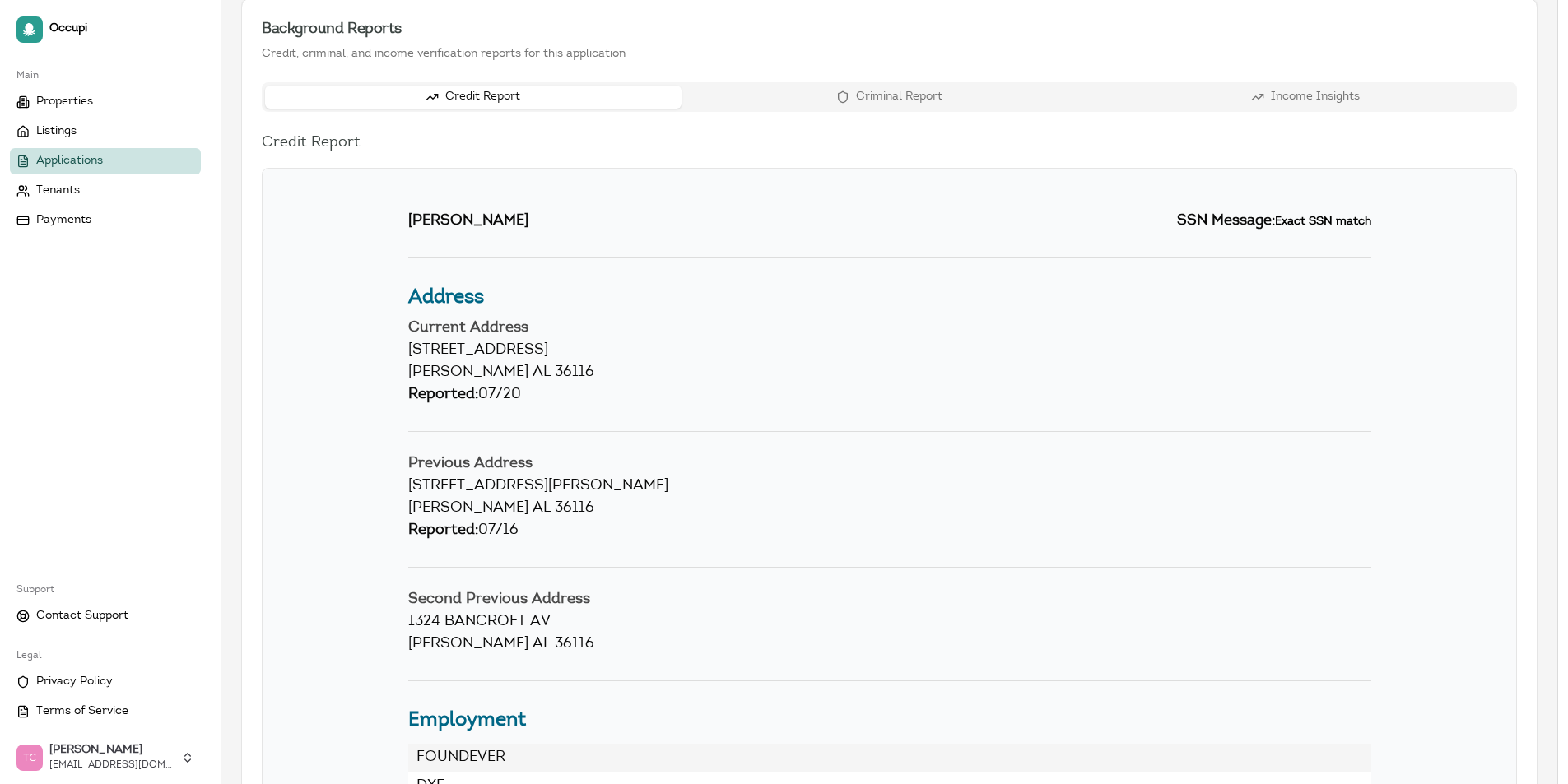
scroll to position [576, 0]
